Goal: Task Accomplishment & Management: Use online tool/utility

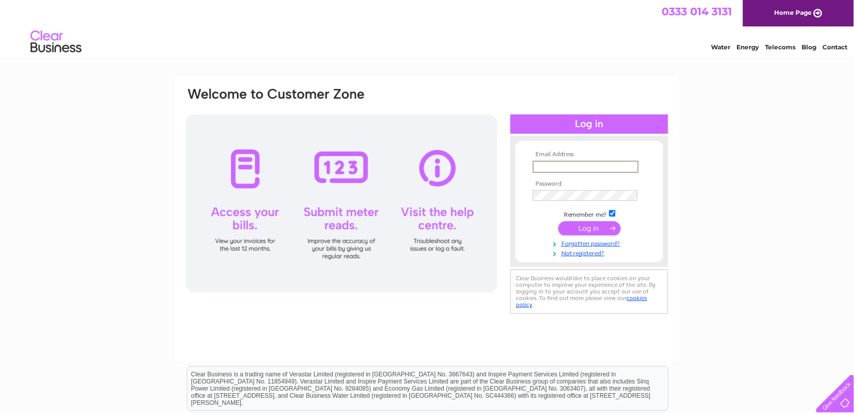
type input "hfrancesglendinning@gmail.com"
click at [604, 228] on input "submit" at bounding box center [590, 227] width 63 height 14
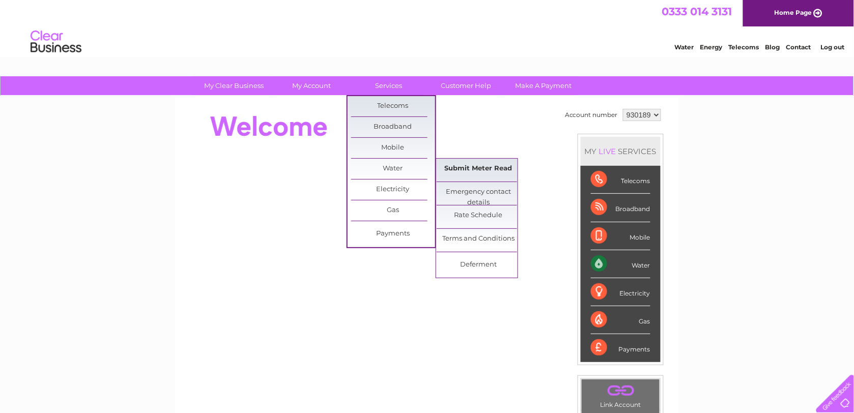
click at [467, 167] on link "Submit Meter Read" at bounding box center [479, 169] width 84 height 20
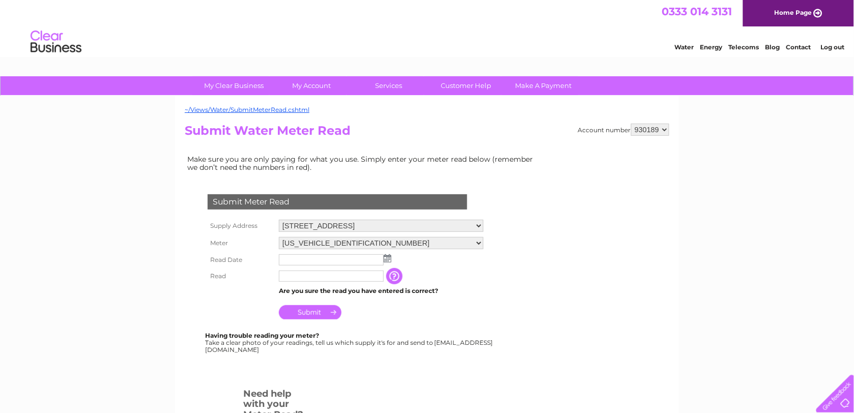
click at [390, 256] on img at bounding box center [388, 259] width 8 height 8
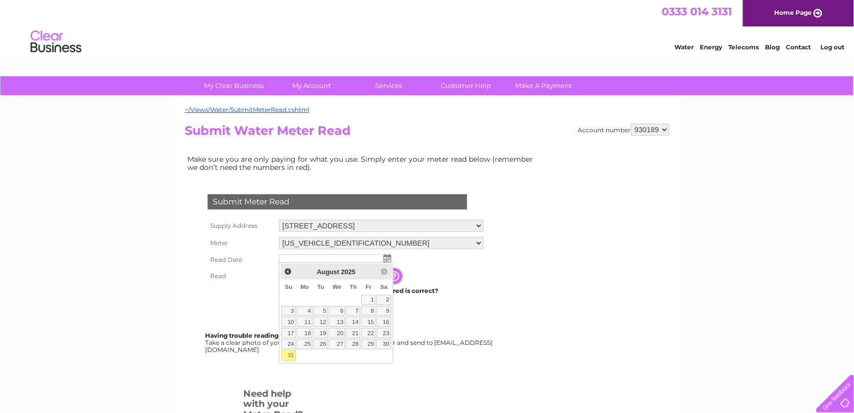
click at [293, 356] on link "31" at bounding box center [289, 356] width 14 height 10
type input "2025/08/31"
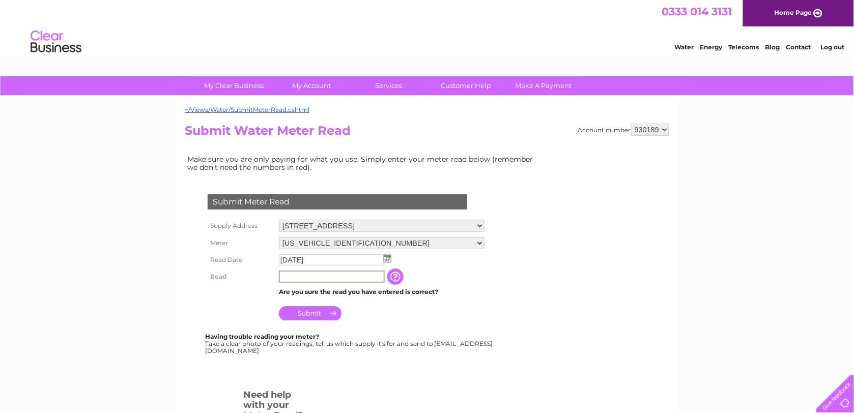
click at [334, 273] on input "text" at bounding box center [332, 277] width 106 height 12
type input "8427"
click at [326, 307] on input "Submit" at bounding box center [310, 313] width 63 height 14
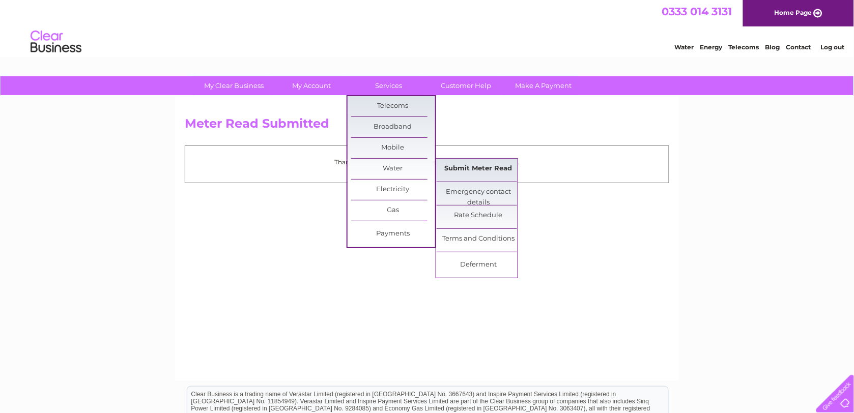
click at [462, 167] on link "Submit Meter Read" at bounding box center [479, 169] width 84 height 20
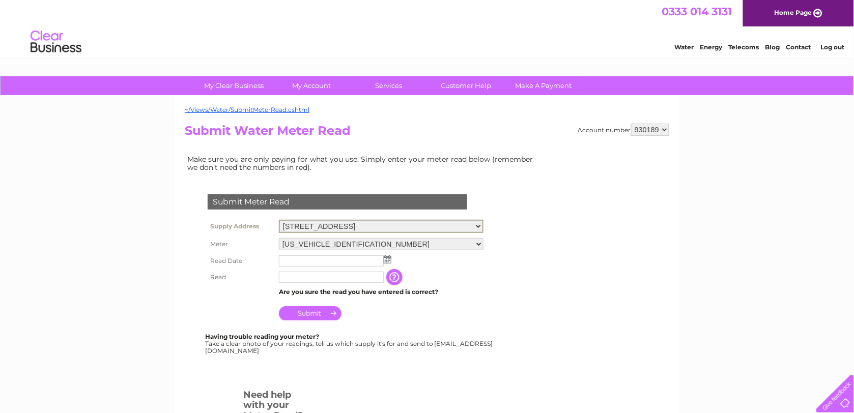
click at [481, 224] on select "Woodfield, Eastriggs, Annan, Dumfriesshire, DG12 6TF Trough, 1 Woodfield, Eastr…" at bounding box center [381, 226] width 205 height 13
select select "546786"
click at [279, 220] on select "Woodfield, Eastriggs, Annan, Dumfriesshire, DG12 6TF Trough, 1 Woodfield, Eastr…" at bounding box center [381, 226] width 205 height 13
click at [390, 256] on img at bounding box center [388, 259] width 8 height 8
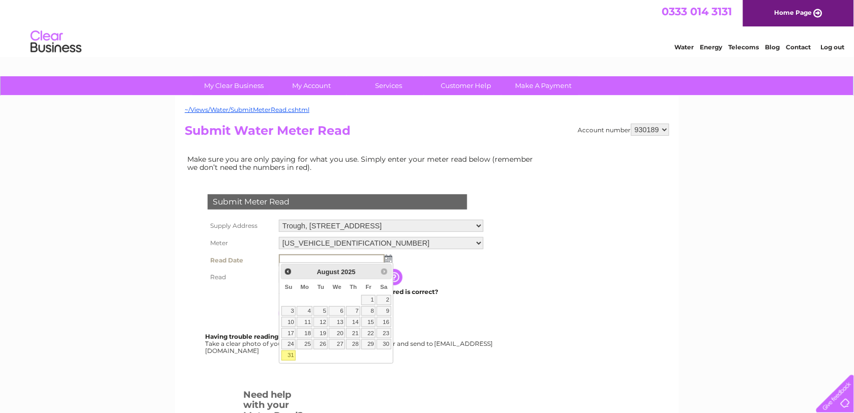
click at [293, 357] on link "31" at bounding box center [289, 356] width 14 height 10
type input "2025/08/31"
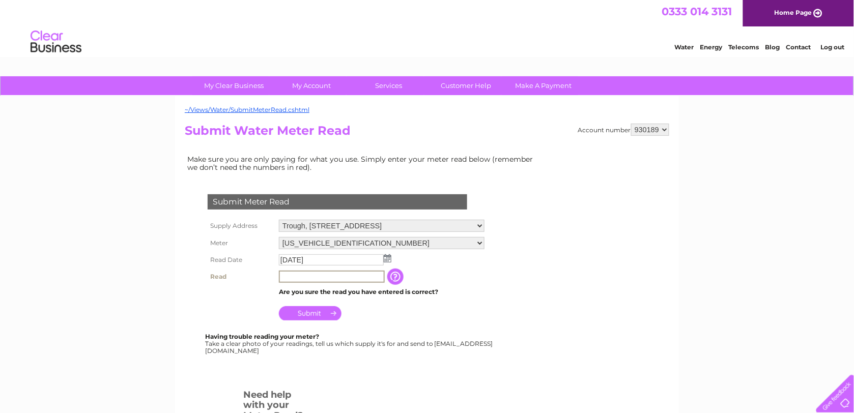
click at [327, 272] on input "text" at bounding box center [332, 277] width 106 height 12
type input "3575"
click at [313, 309] on input "Submit" at bounding box center [310, 313] width 63 height 14
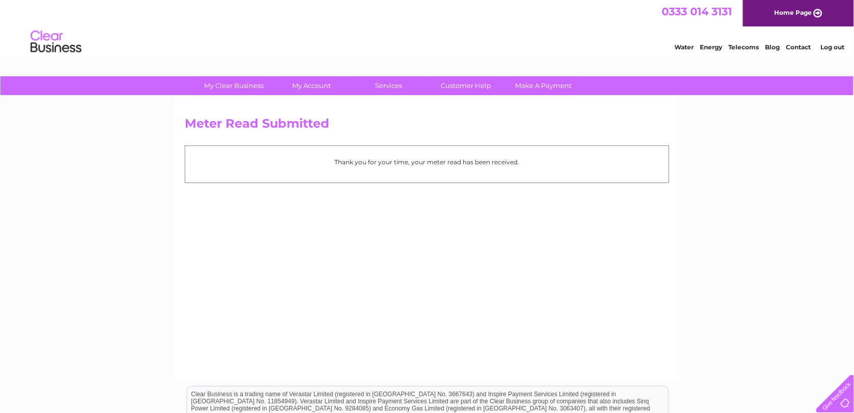
click at [836, 46] on link "Log out" at bounding box center [833, 47] width 24 height 8
